Goal: Task Accomplishment & Management: Complete application form

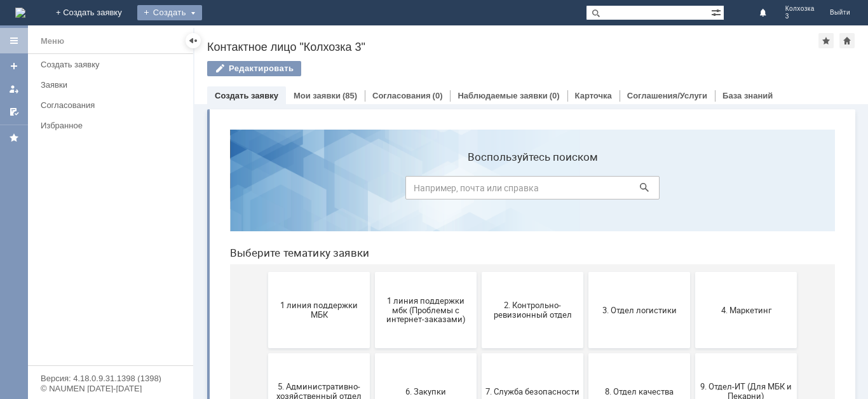
click at [202, 10] on div "Создать" at bounding box center [169, 12] width 65 height 15
click at [236, 35] on link "Заявка" at bounding box center [188, 38] width 97 height 15
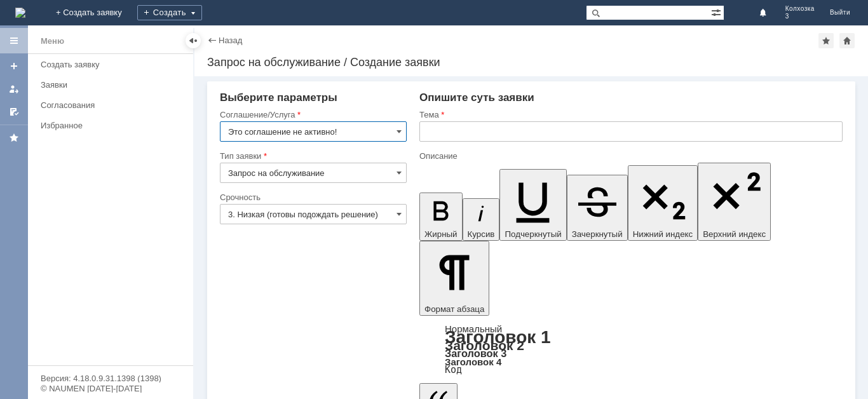
click at [405, 126] on input "Это соглашение не активно!" at bounding box center [313, 131] width 187 height 20
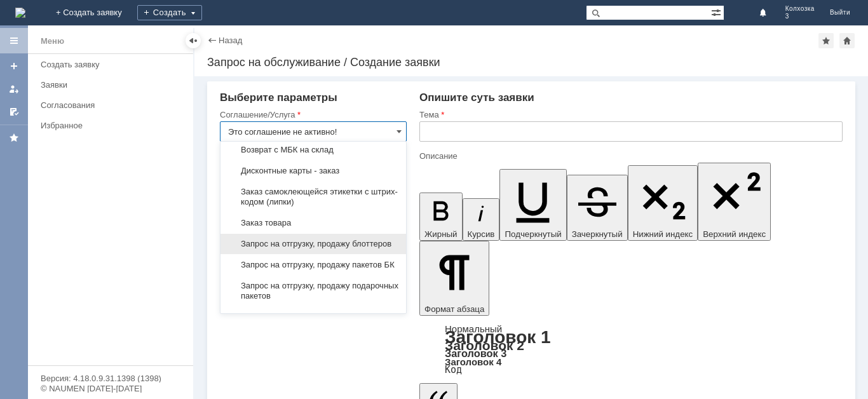
scroll to position [445, 0]
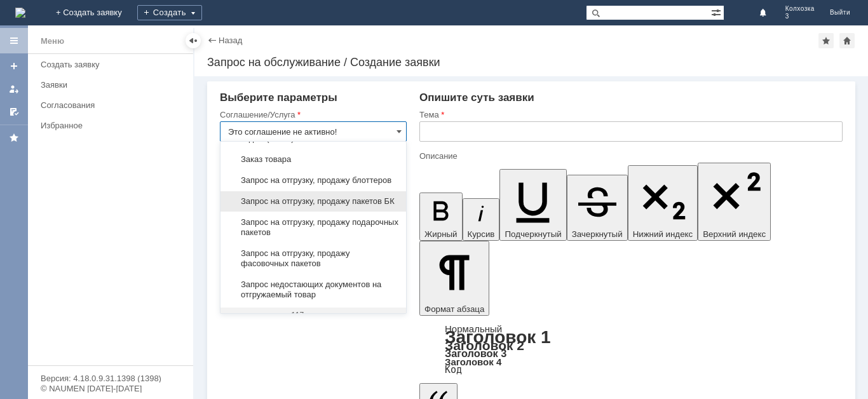
click at [353, 212] on div "Запрос на отгрузку, продажу пакетов БК" at bounding box center [314, 201] width 186 height 20
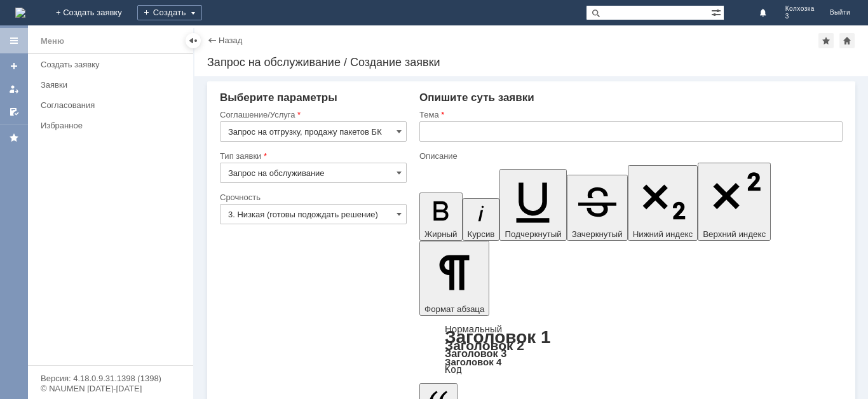
type input "Запрос на отгрузку, продажу пакетов БК"
click at [401, 215] on span at bounding box center [399, 214] width 5 height 10
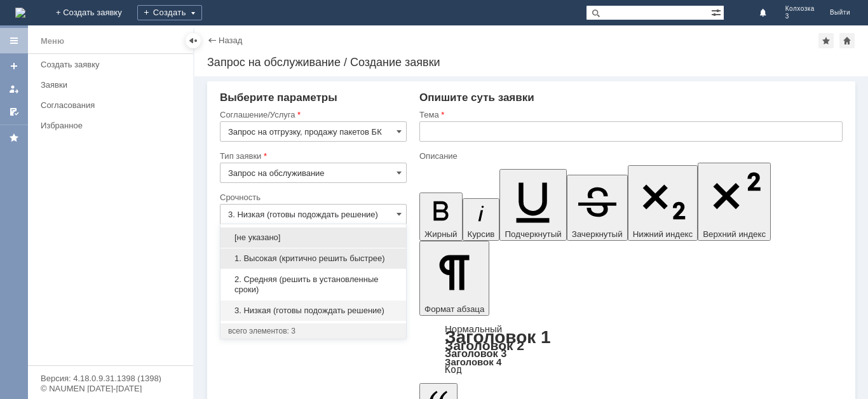
click at [295, 257] on span "1. Высокая (критично решить быстрее)" at bounding box center [313, 259] width 170 height 10
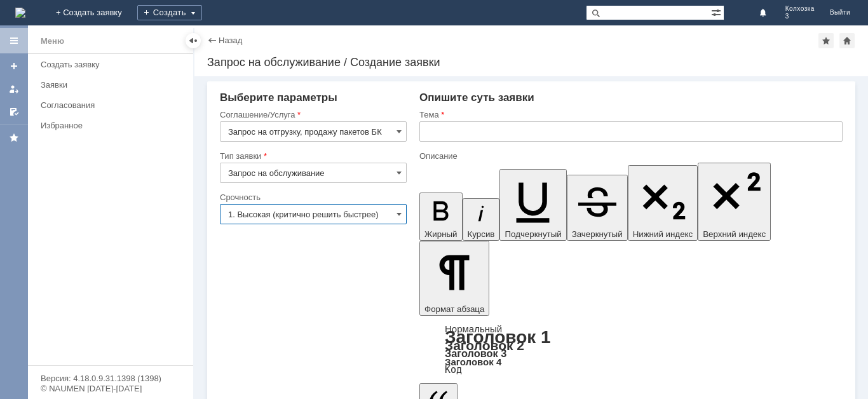
type input "1. Высокая (критично решить быстрее)"
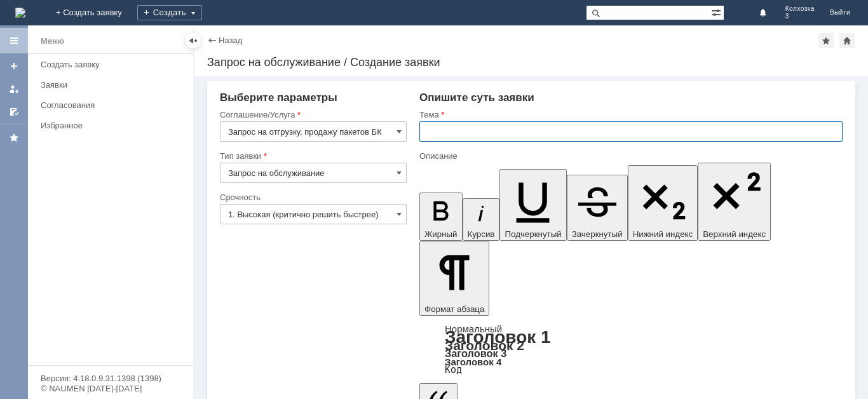
click at [458, 130] on input "text" at bounding box center [630, 131] width 423 height 20
click at [536, 133] on input "заказ пакетов и блостеров" at bounding box center [630, 131] width 423 height 20
type input "заказ пакетов и блоттеров"
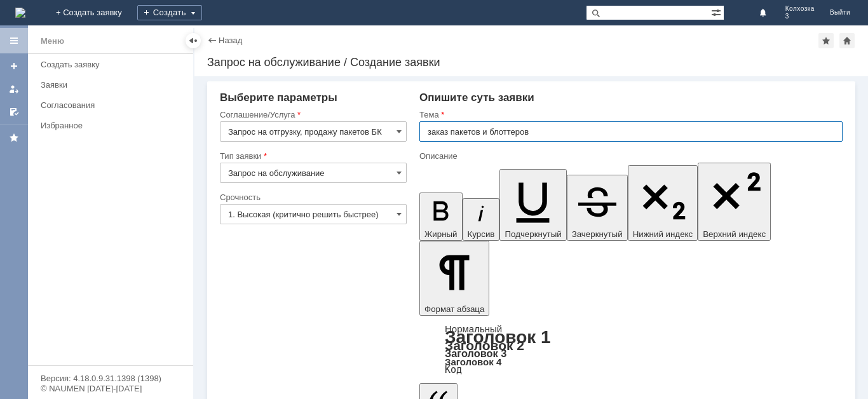
click at [537, 132] on input "заказ пакетов и блоттеров" at bounding box center [630, 131] width 423 height 20
click at [585, 99] on div "Опишите суть заявки" at bounding box center [630, 98] width 423 height 13
click at [548, 138] on input "заказ пакетов и блоттеров" at bounding box center [630, 131] width 423 height 20
click at [543, 123] on input "заказ пакетов и блоттеров" at bounding box center [630, 131] width 423 height 20
type input "заказ пакетов"
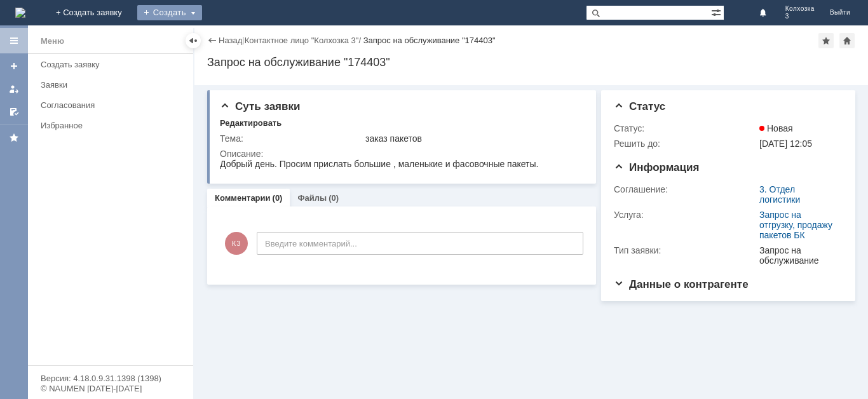
click at [202, 10] on div "Создать" at bounding box center [169, 12] width 65 height 15
click at [236, 39] on link "Заявка" at bounding box center [188, 38] width 97 height 15
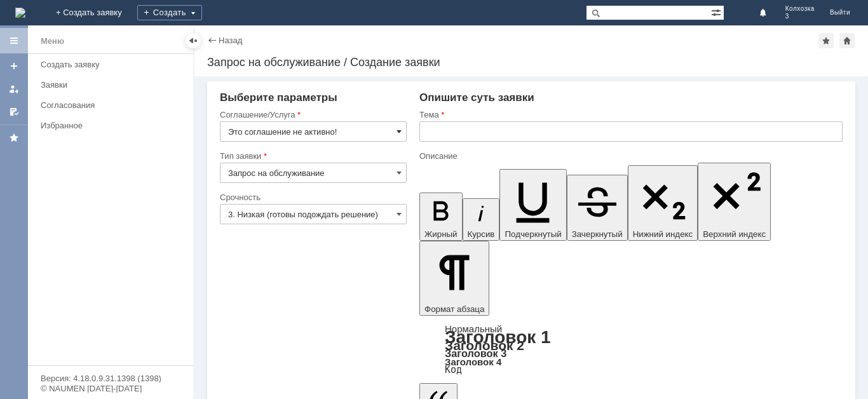
click at [397, 129] on span at bounding box center [399, 131] width 5 height 10
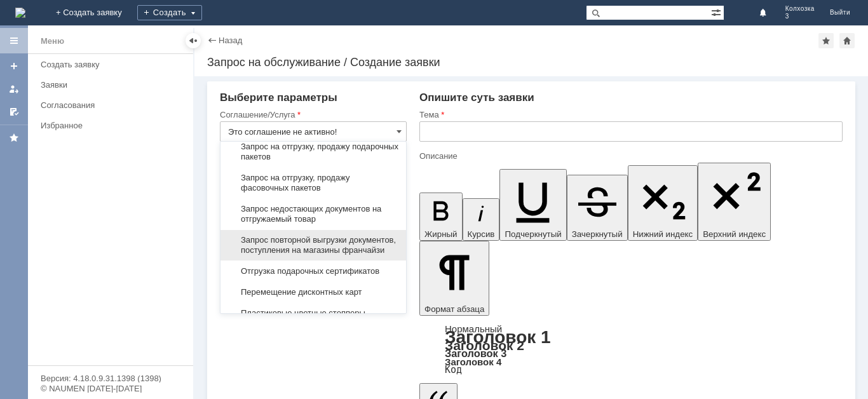
scroll to position [498, 0]
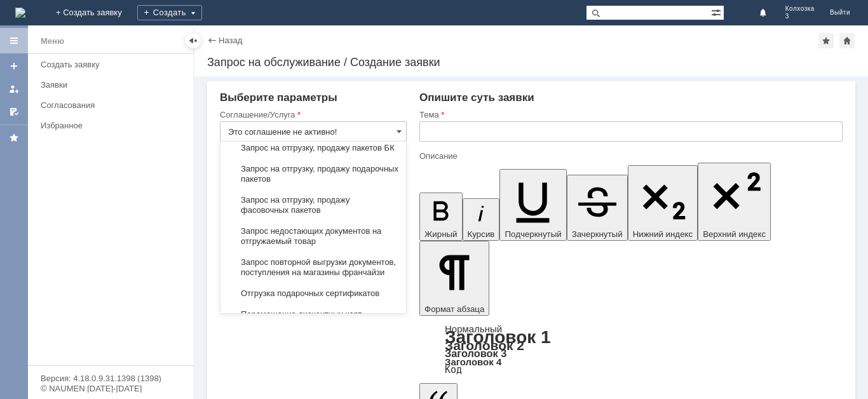
click at [331, 132] on span "Запрос на отгрузку, продажу блоттеров" at bounding box center [313, 127] width 170 height 10
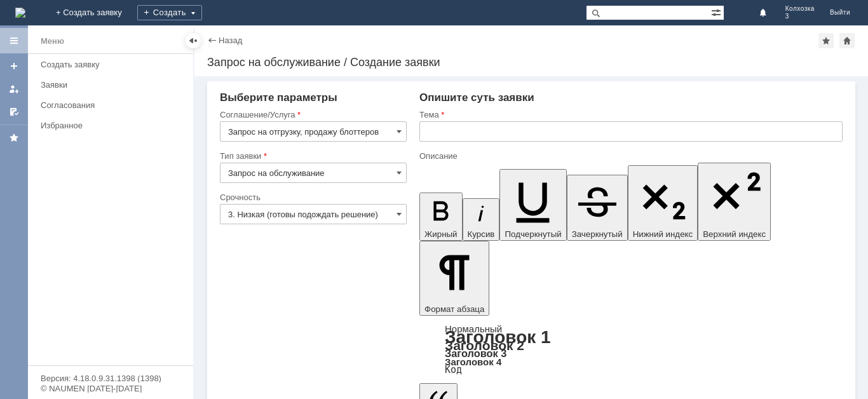
type input "Запрос на отгрузку, продажу блоттеров"
click at [398, 214] on span at bounding box center [399, 214] width 5 height 10
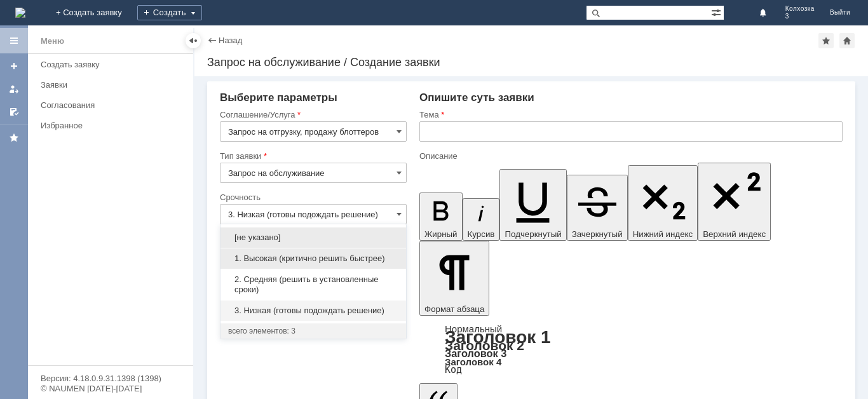
click at [301, 255] on span "1. Высокая (критично решить быстрее)" at bounding box center [313, 259] width 170 height 10
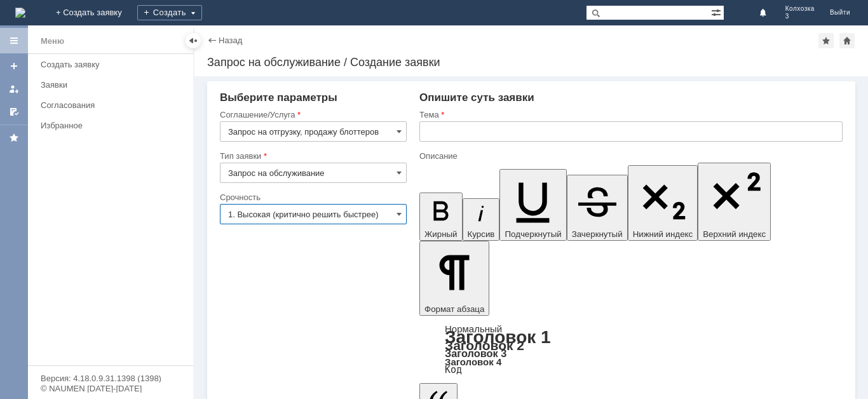
type input "1. Высокая (критично решить быстрее)"
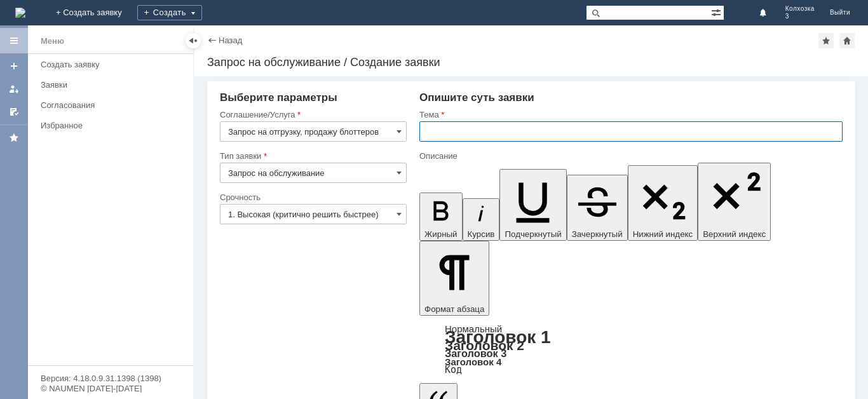
click at [434, 123] on input "text" at bounding box center [630, 131] width 423 height 20
type input "заказ [PERSON_NAME]"
